Goal: Transaction & Acquisition: Download file/media

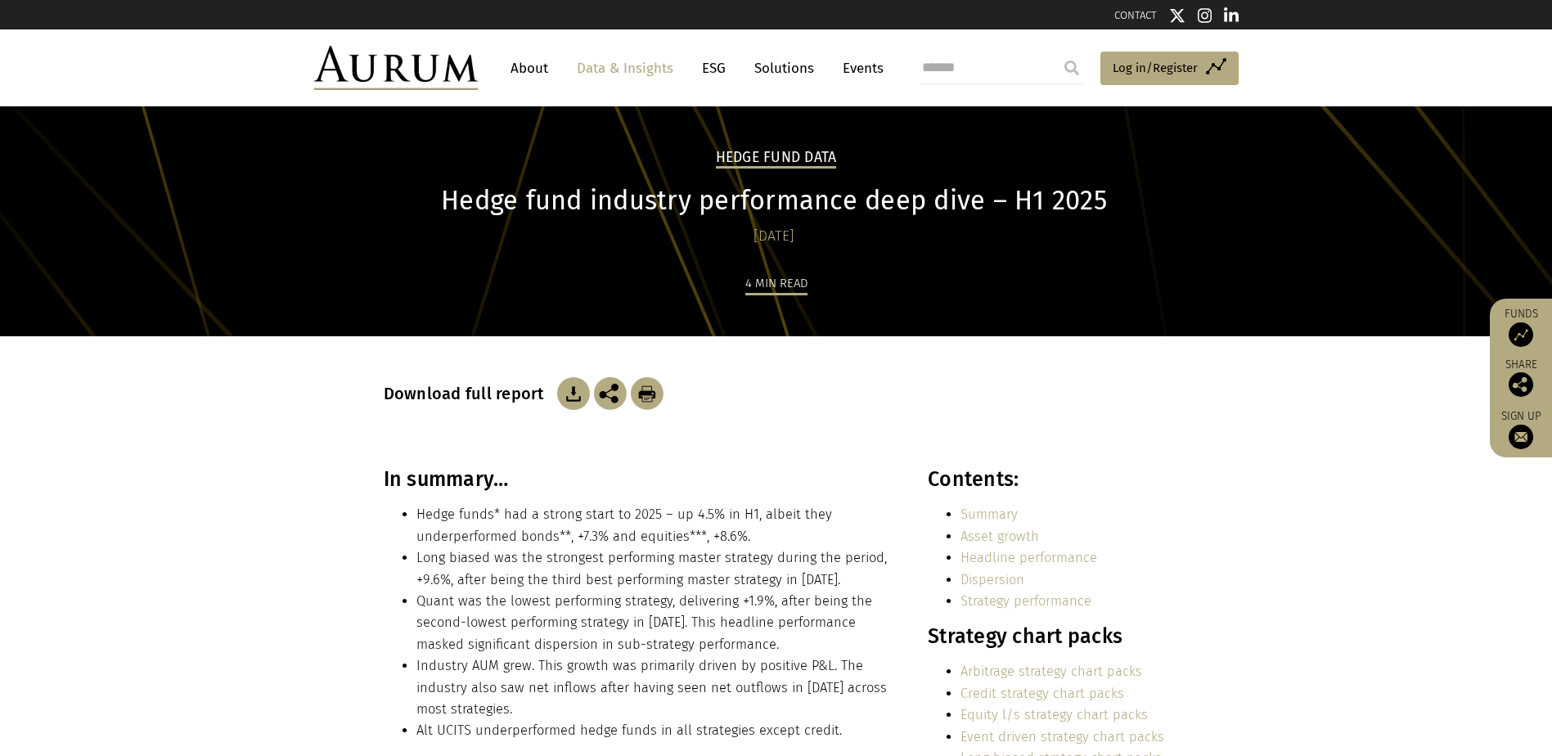
click at [558, 391] on img at bounding box center [573, 393] width 33 height 33
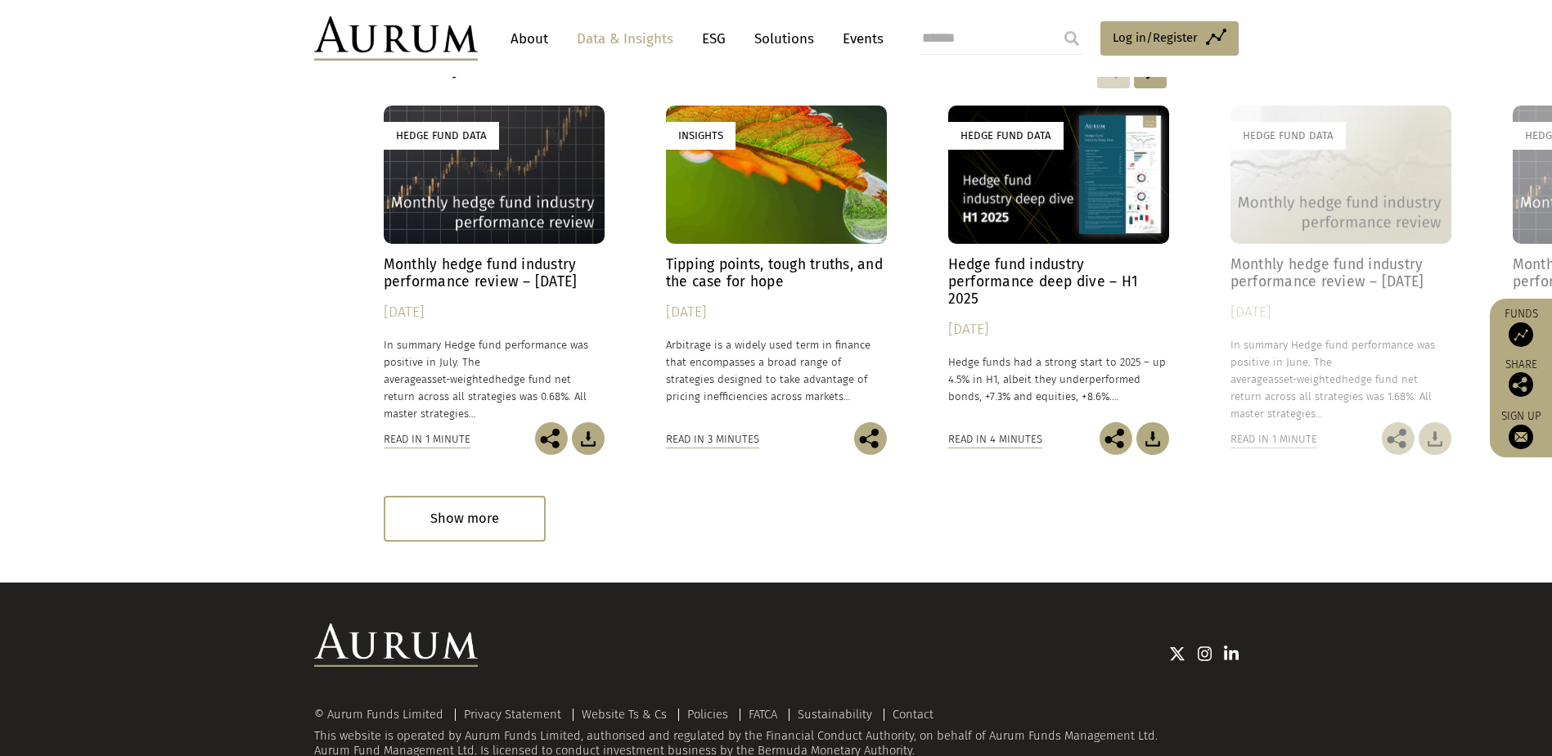
scroll to position [2507, 0]
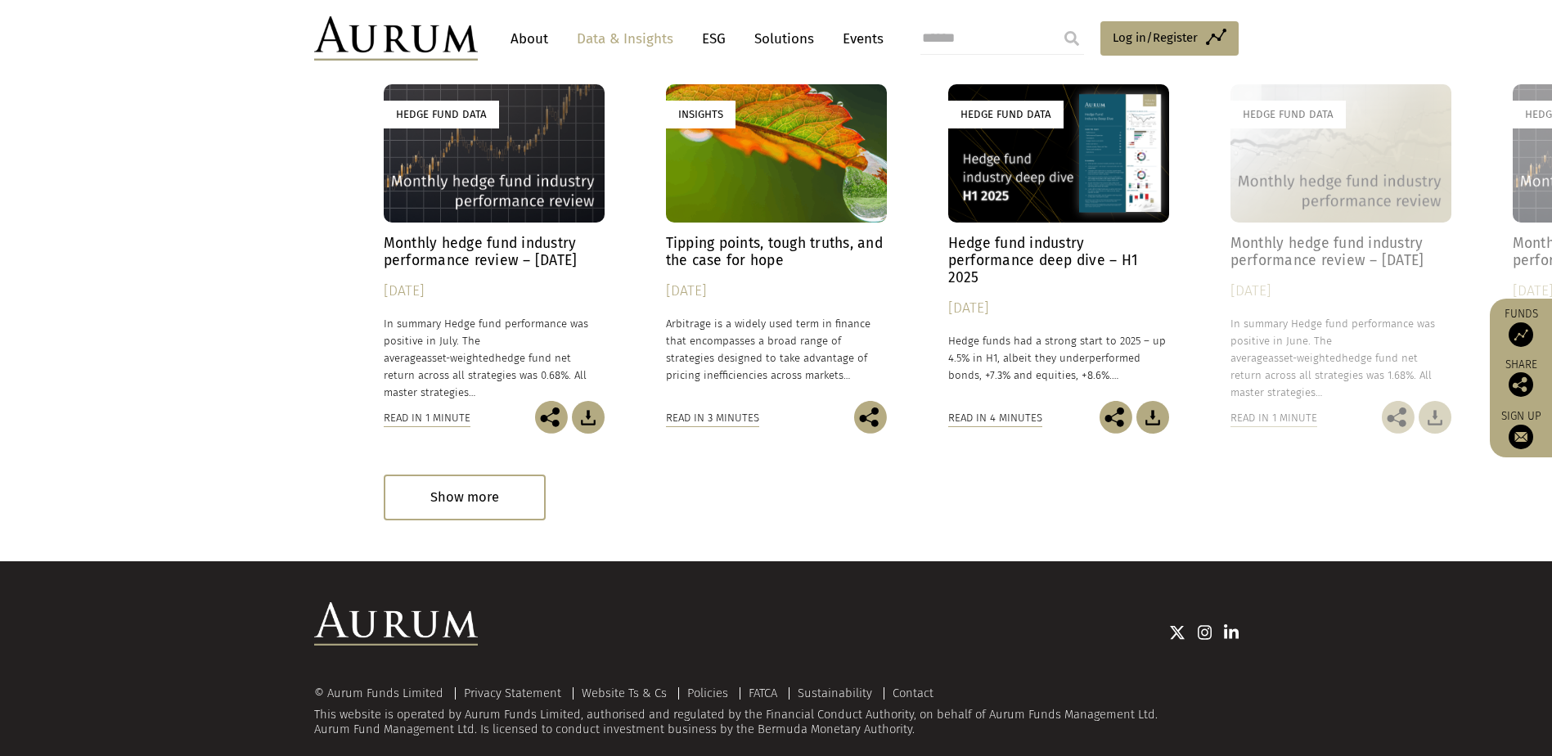
drag, startPoint x: 446, startPoint y: 478, endPoint x: 455, endPoint y: 477, distance: 9.0
click at [448, 479] on div "Show more" at bounding box center [465, 496] width 162 height 45
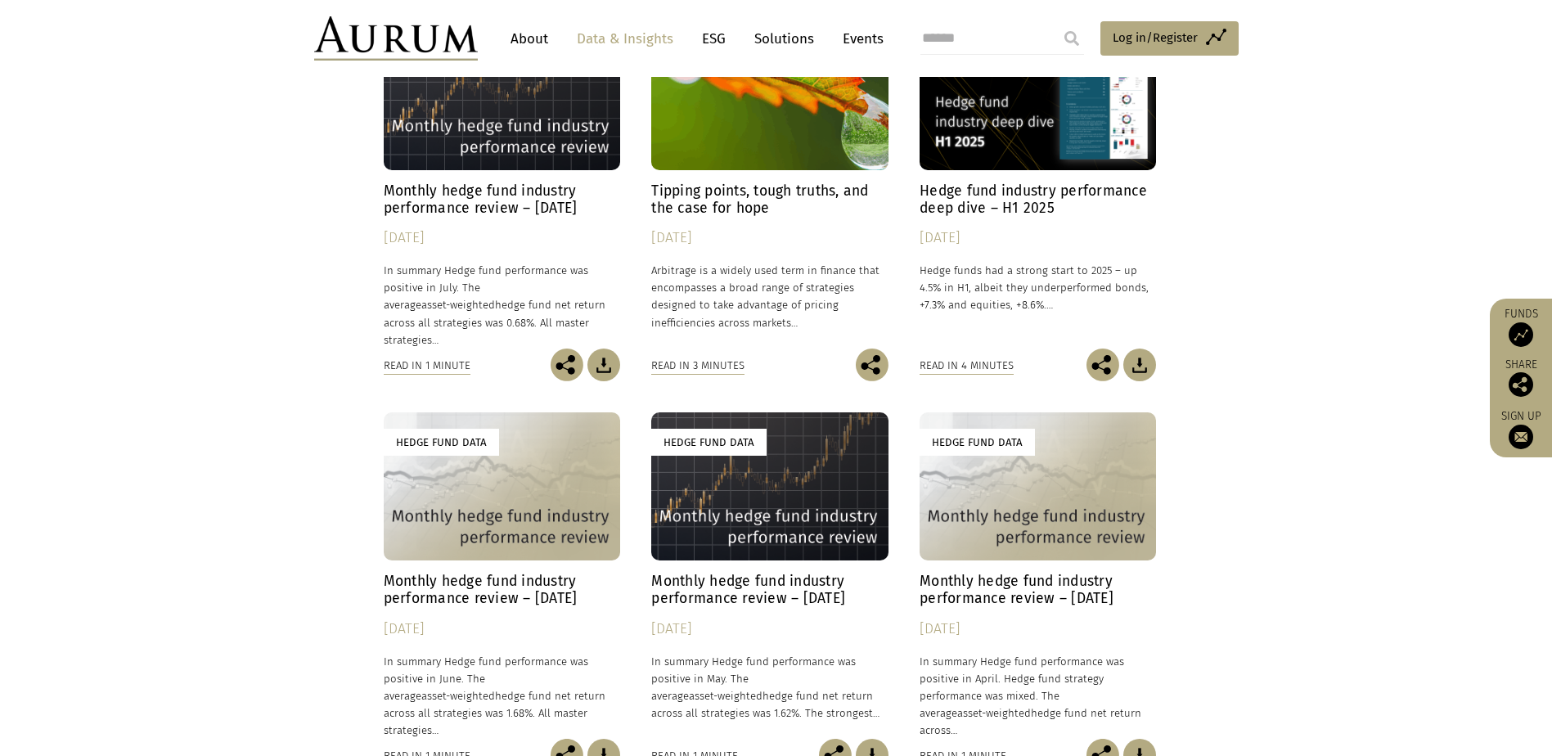
scroll to position [2589, 0]
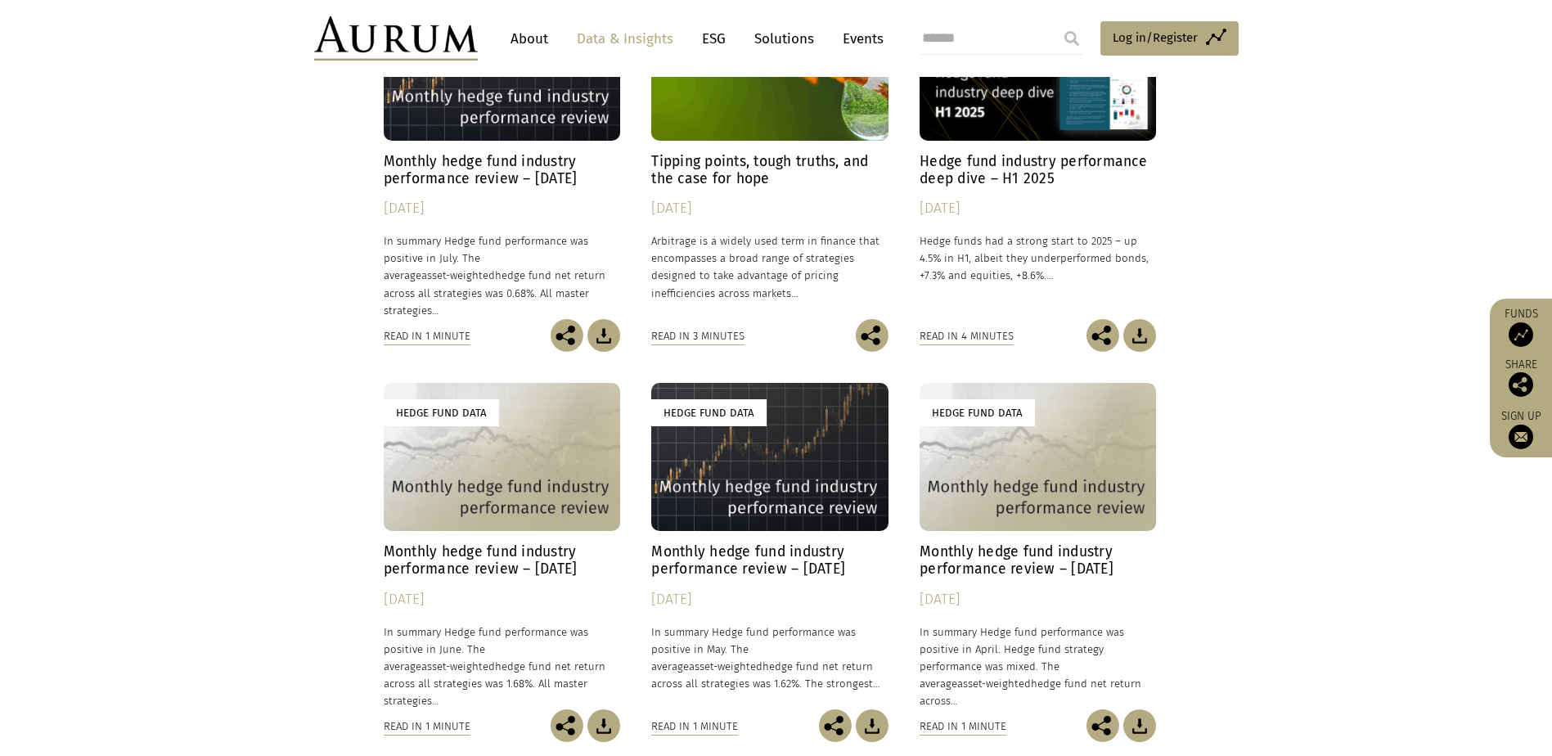
click at [519, 543] on h4 "Monthly hedge fund industry performance review – [DATE]" at bounding box center [502, 560] width 236 height 34
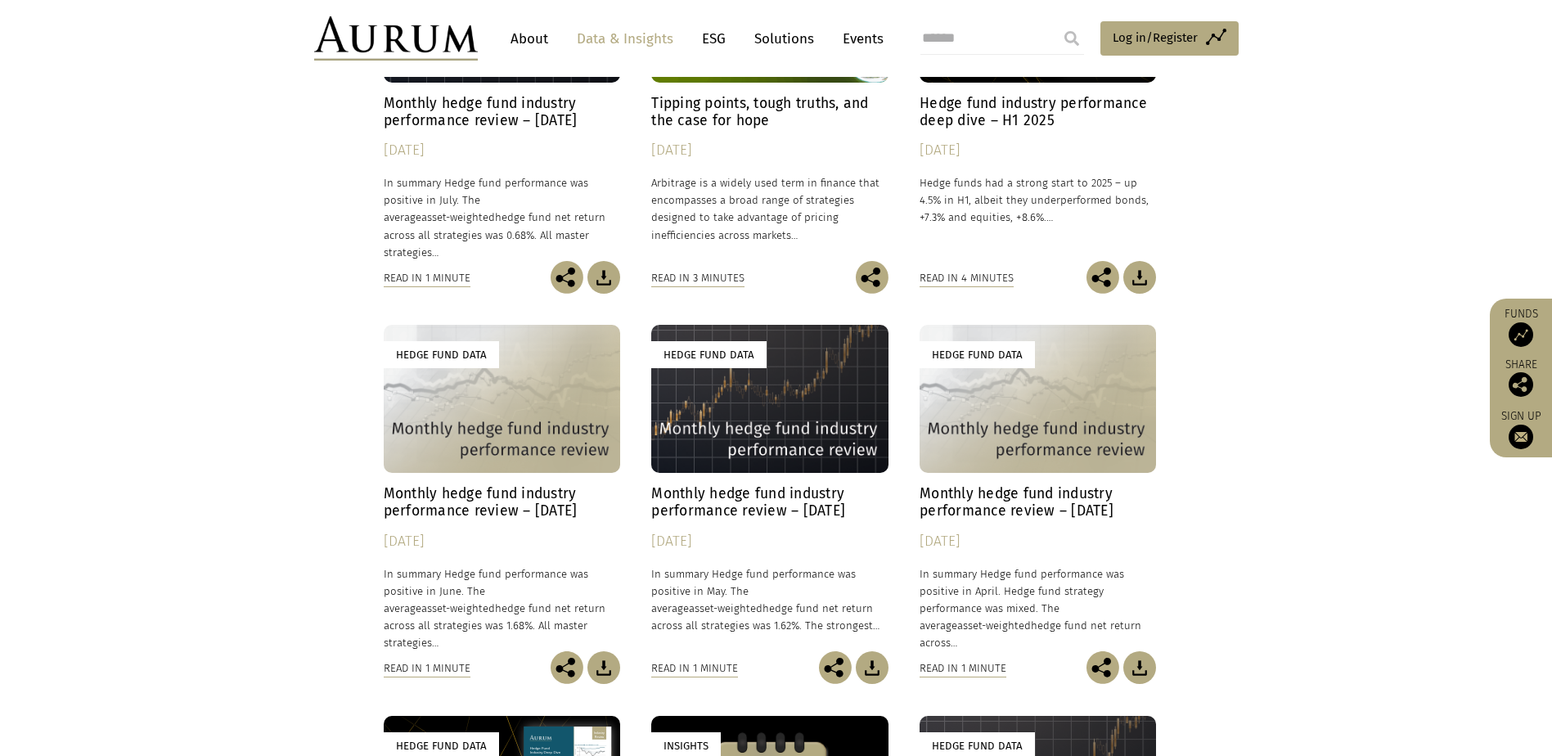
scroll to position [2834, 0]
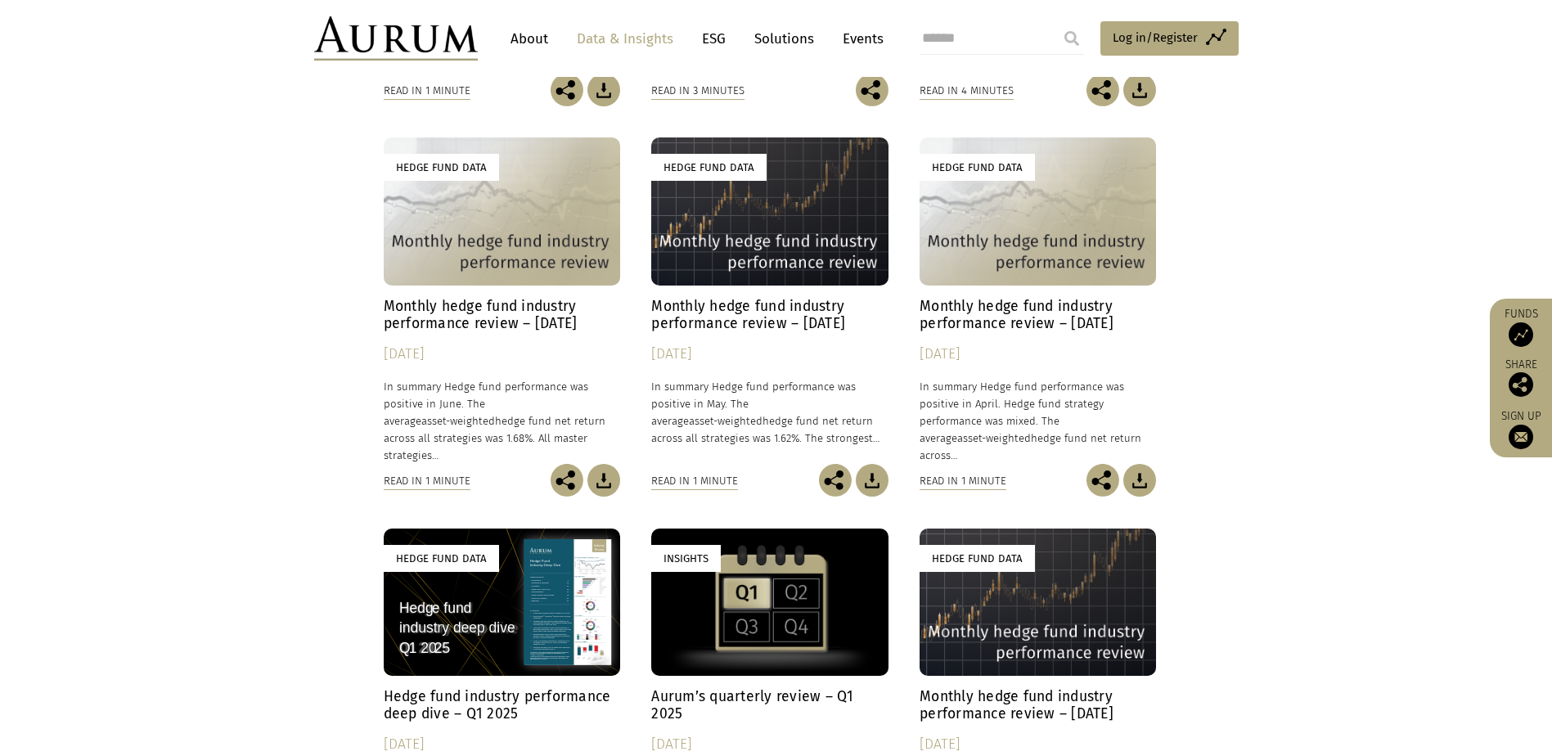
click at [879, 464] on img at bounding box center [872, 480] width 33 height 33
click at [1145, 464] on img at bounding box center [1139, 480] width 33 height 33
click at [864, 464] on img at bounding box center [872, 480] width 33 height 33
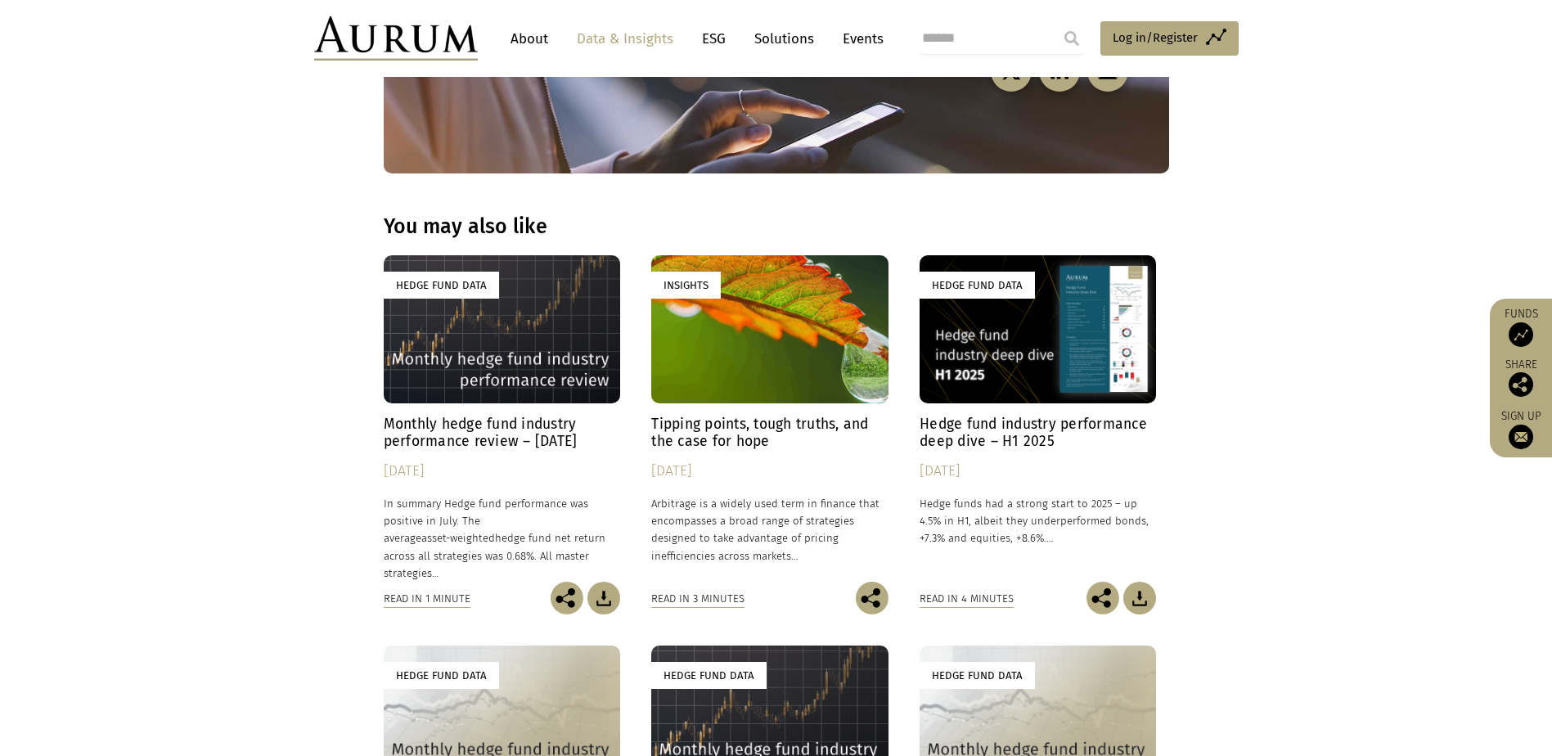
scroll to position [2262, 0]
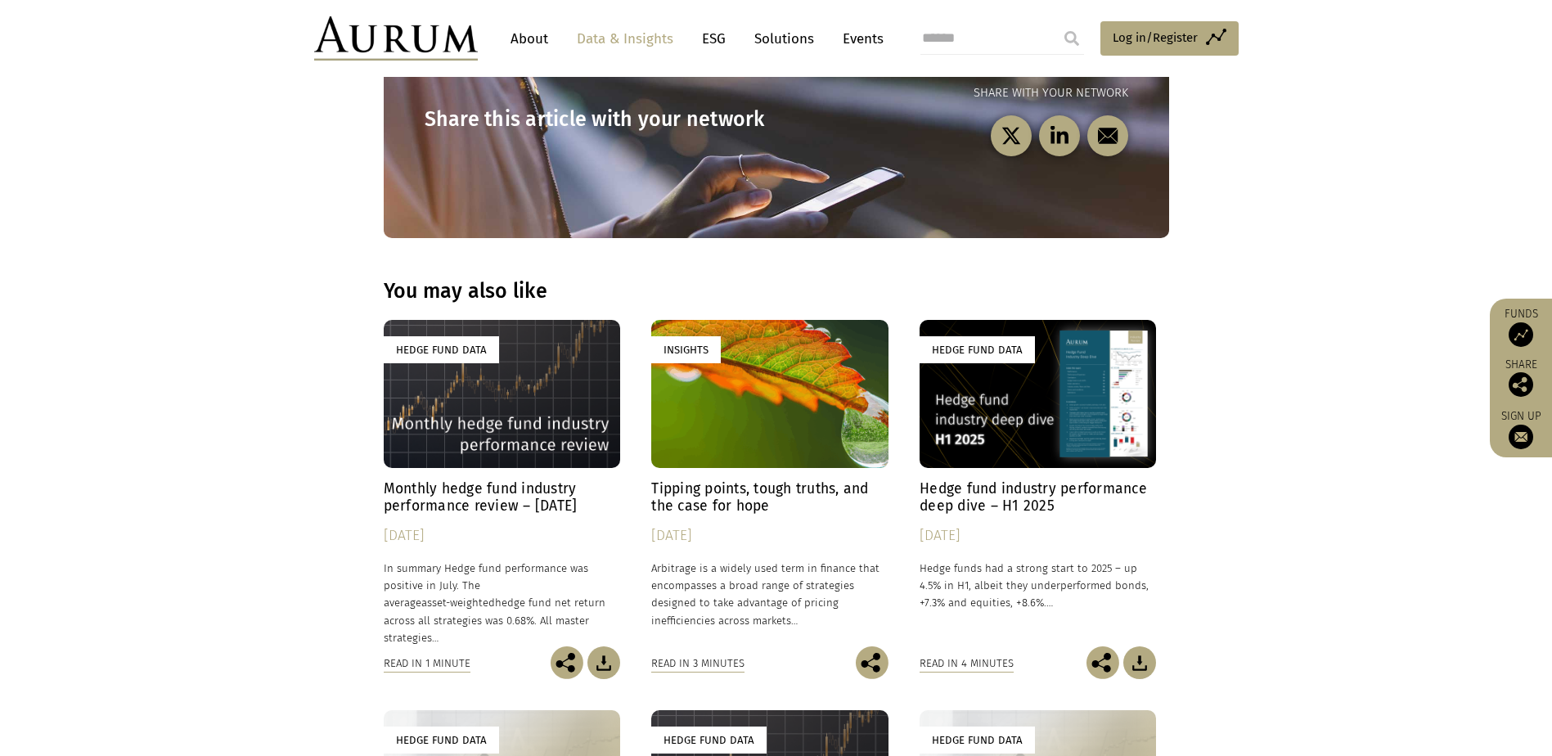
click at [465, 480] on h4 "Monthly hedge fund industry performance review – [DATE]" at bounding box center [502, 497] width 236 height 34
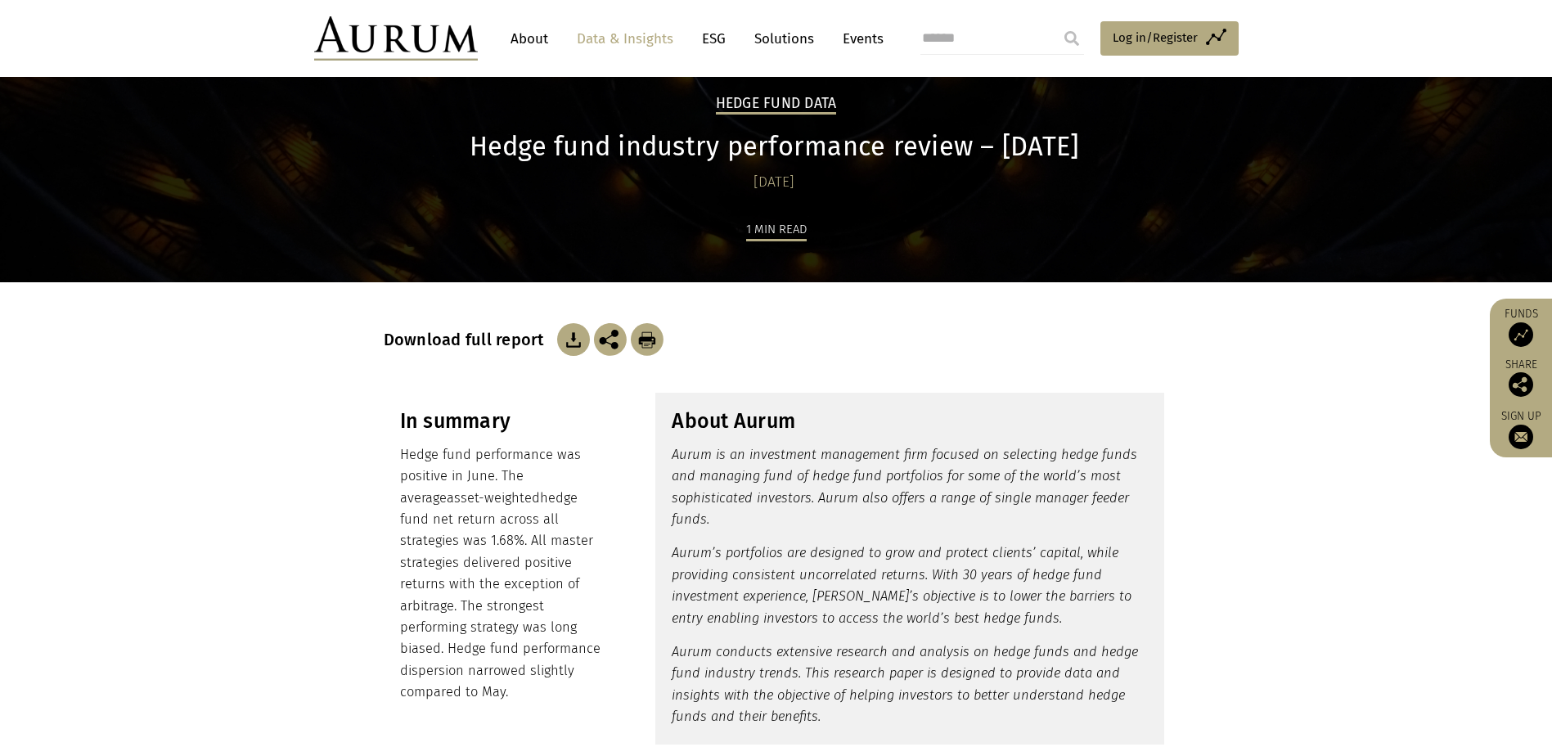
scroll to position [245, 0]
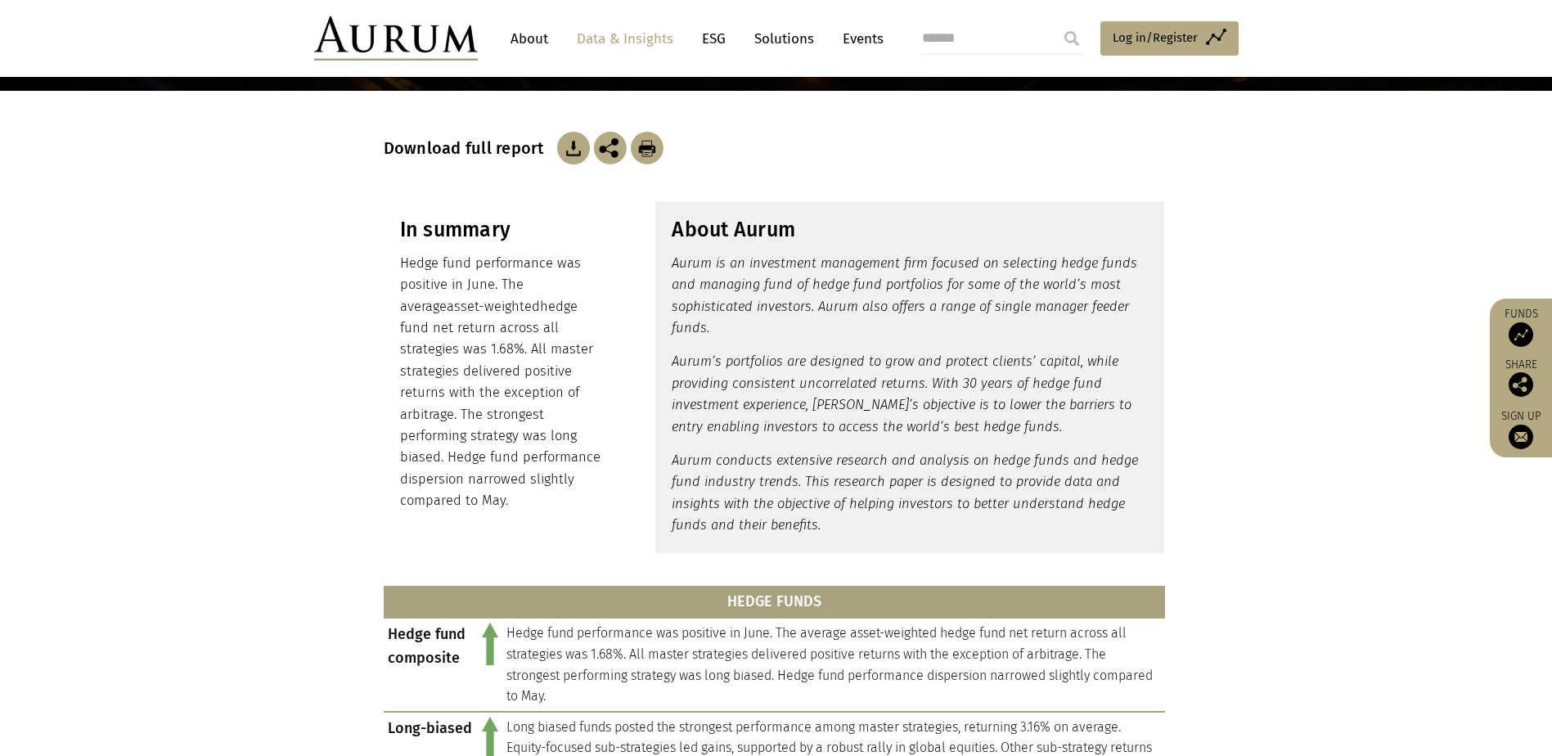
click at [570, 142] on img at bounding box center [573, 148] width 33 height 33
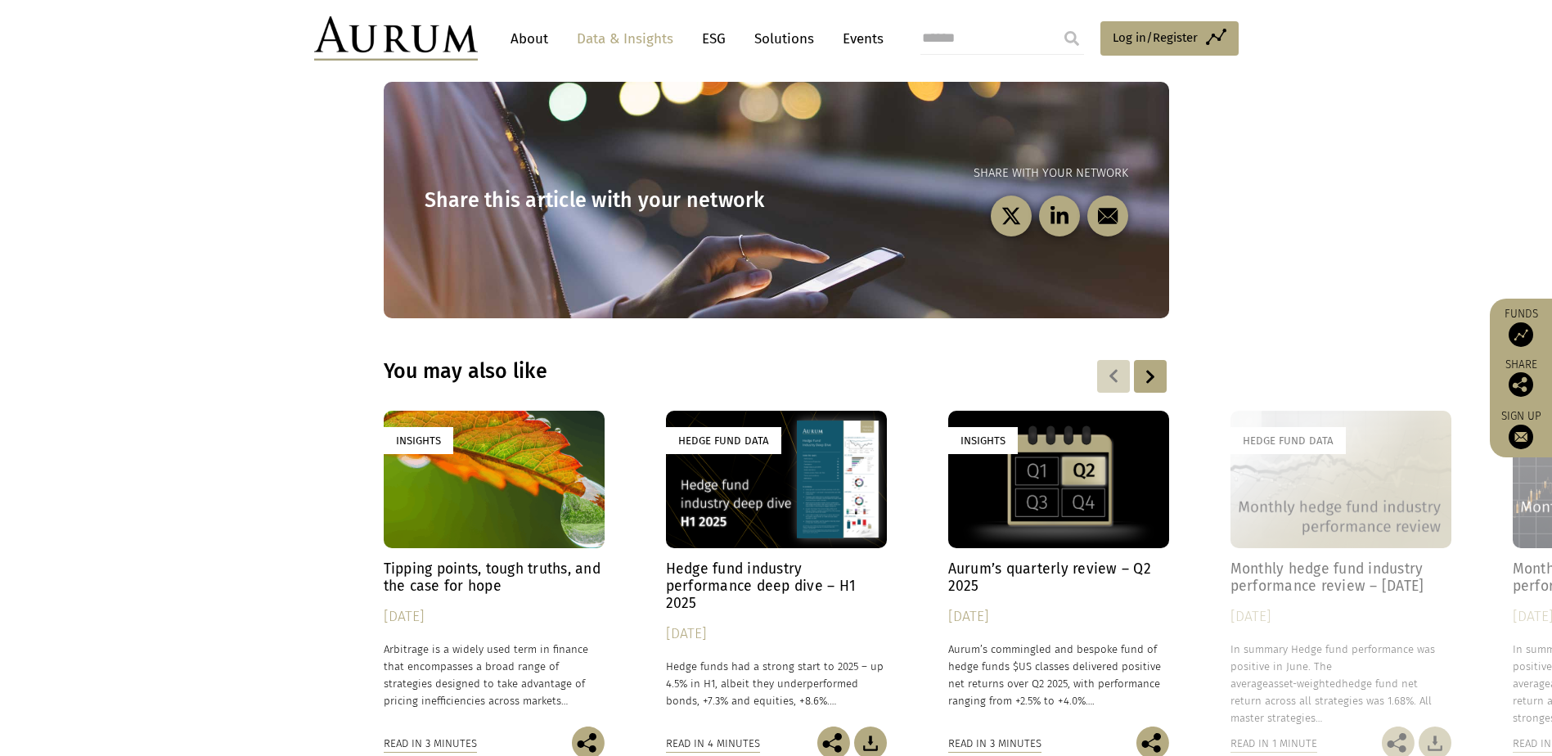
scroll to position [2209, 0]
